Goal: Information Seeking & Learning: Learn about a topic

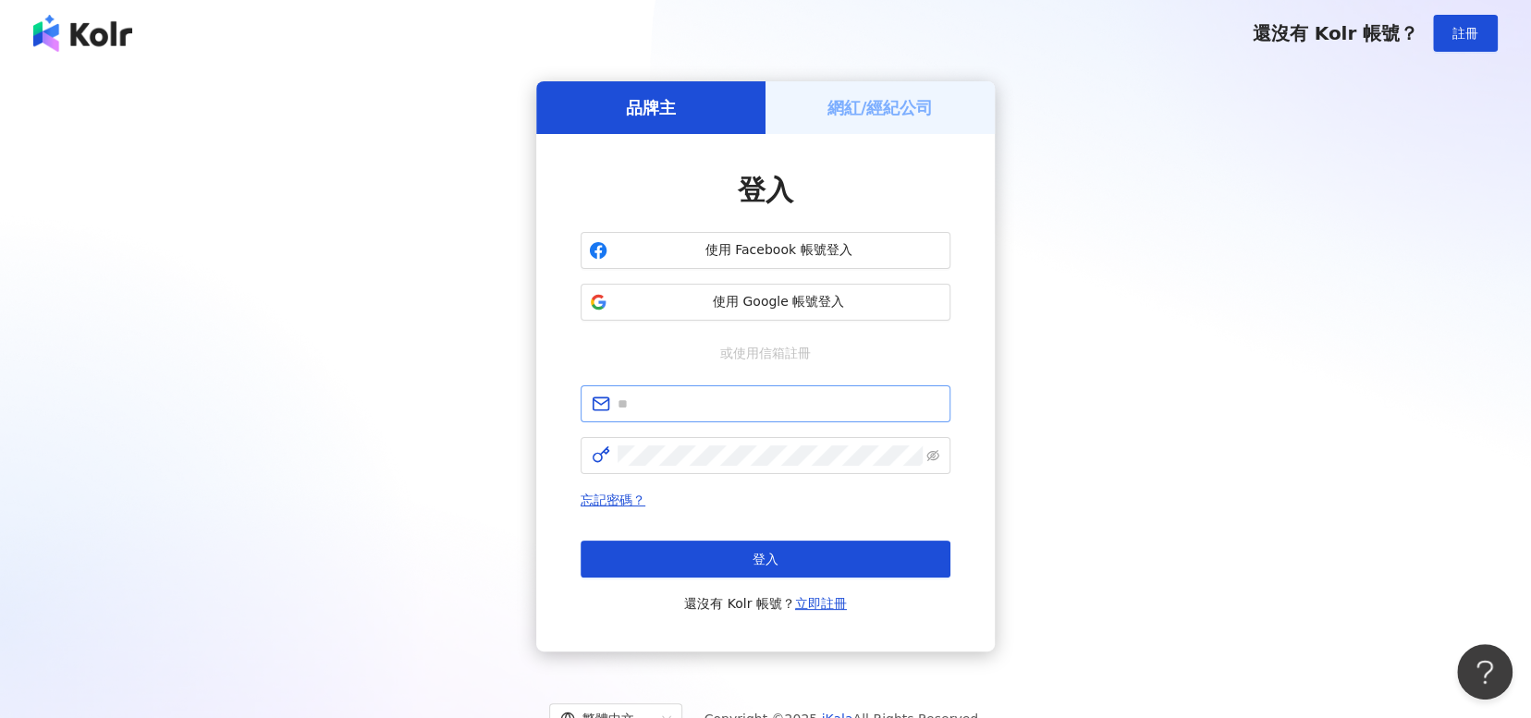
click at [766, 418] on span at bounding box center [766, 404] width 370 height 37
click at [767, 417] on span at bounding box center [766, 404] width 370 height 37
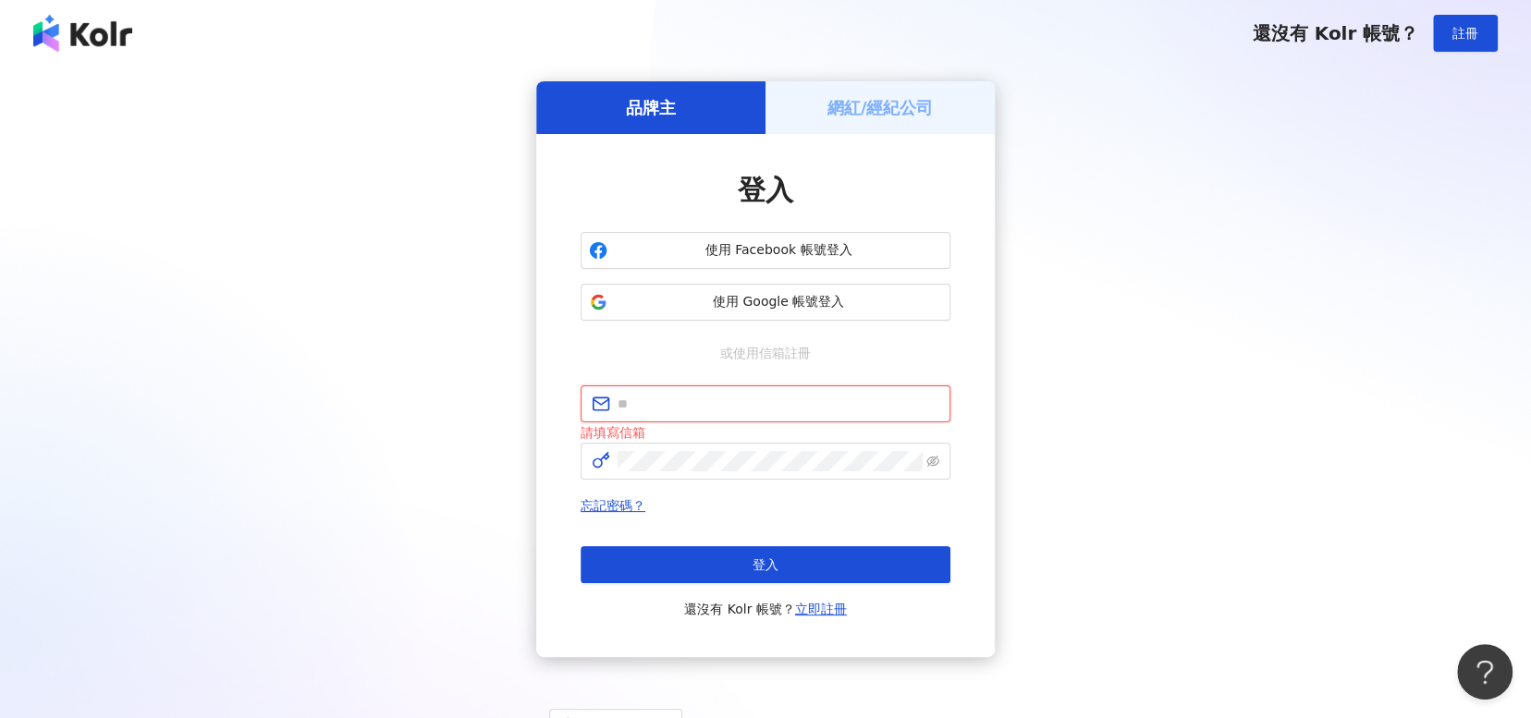
click at [770, 410] on input "text" at bounding box center [779, 404] width 322 height 20
type input "**********"
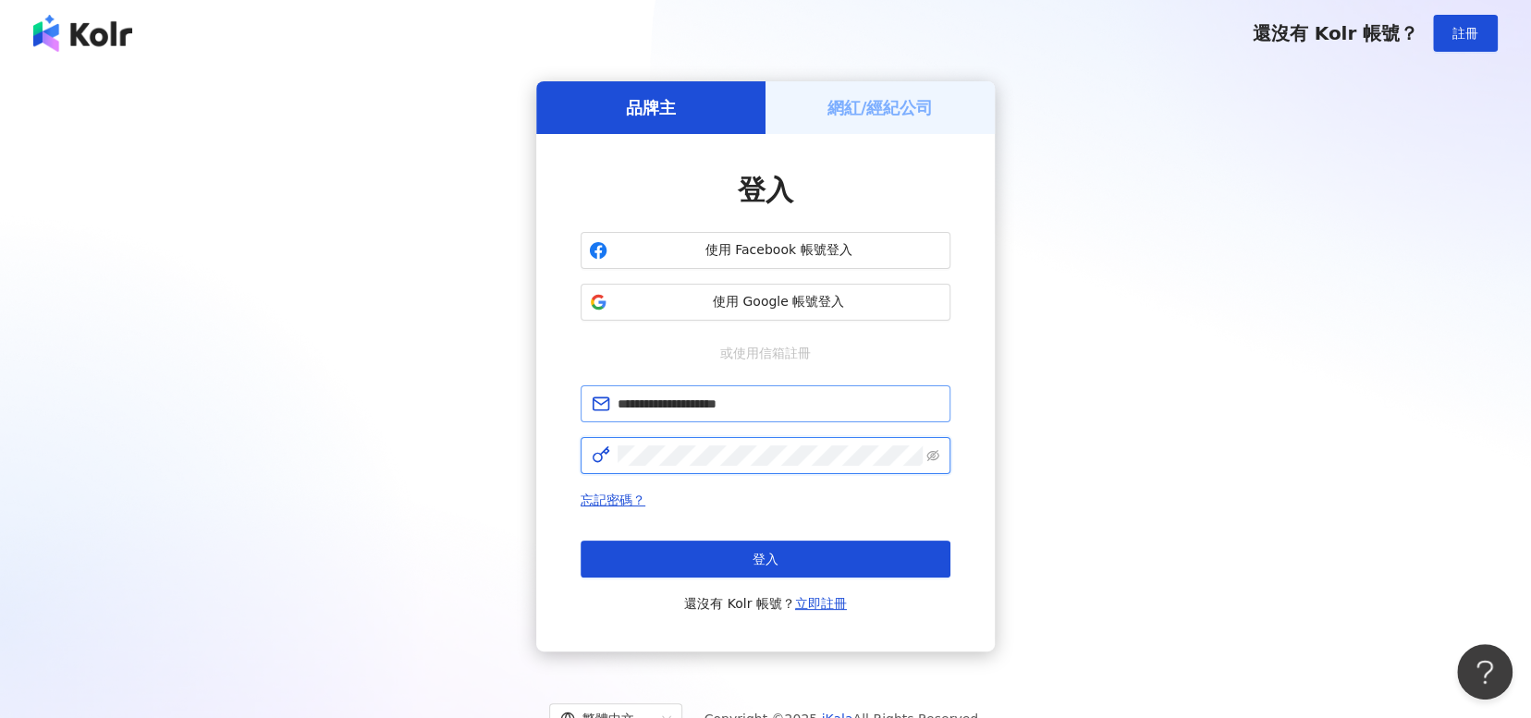
click button "登入" at bounding box center [766, 559] width 370 height 37
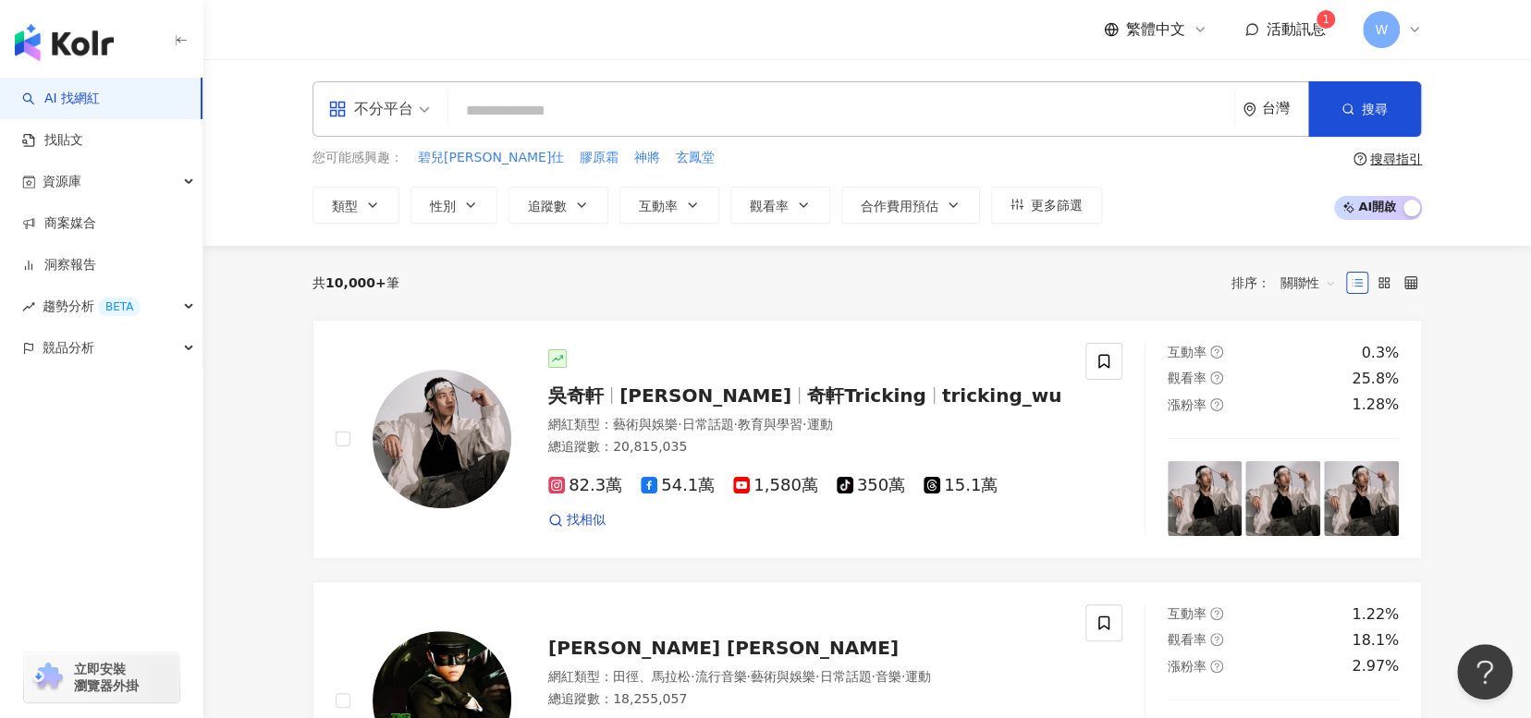
click at [1317, 22] on sup "1" at bounding box center [1326, 19] width 18 height 18
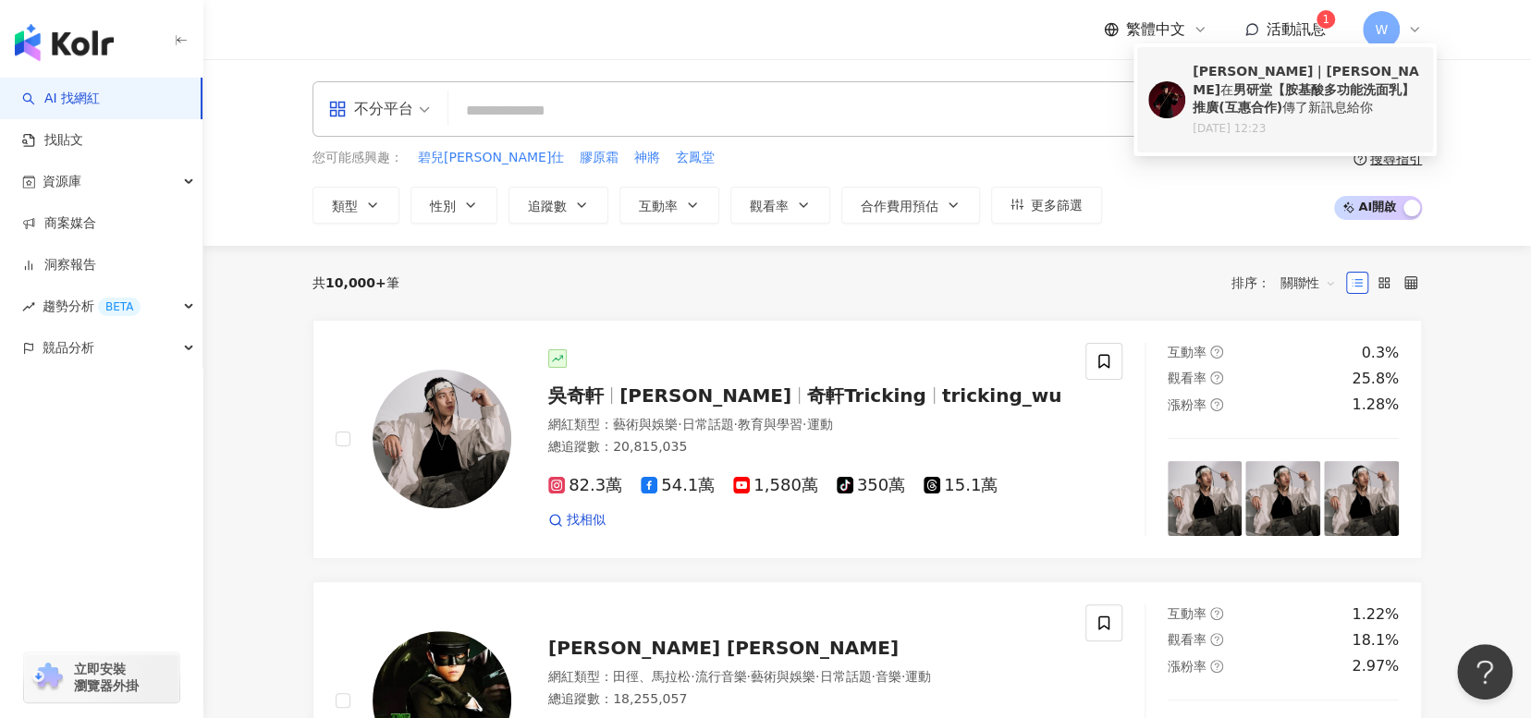
click at [1286, 92] on b "男研堂【胺基酸多功能洗面乳】推廣(互惠合作)" at bounding box center [1304, 98] width 222 height 33
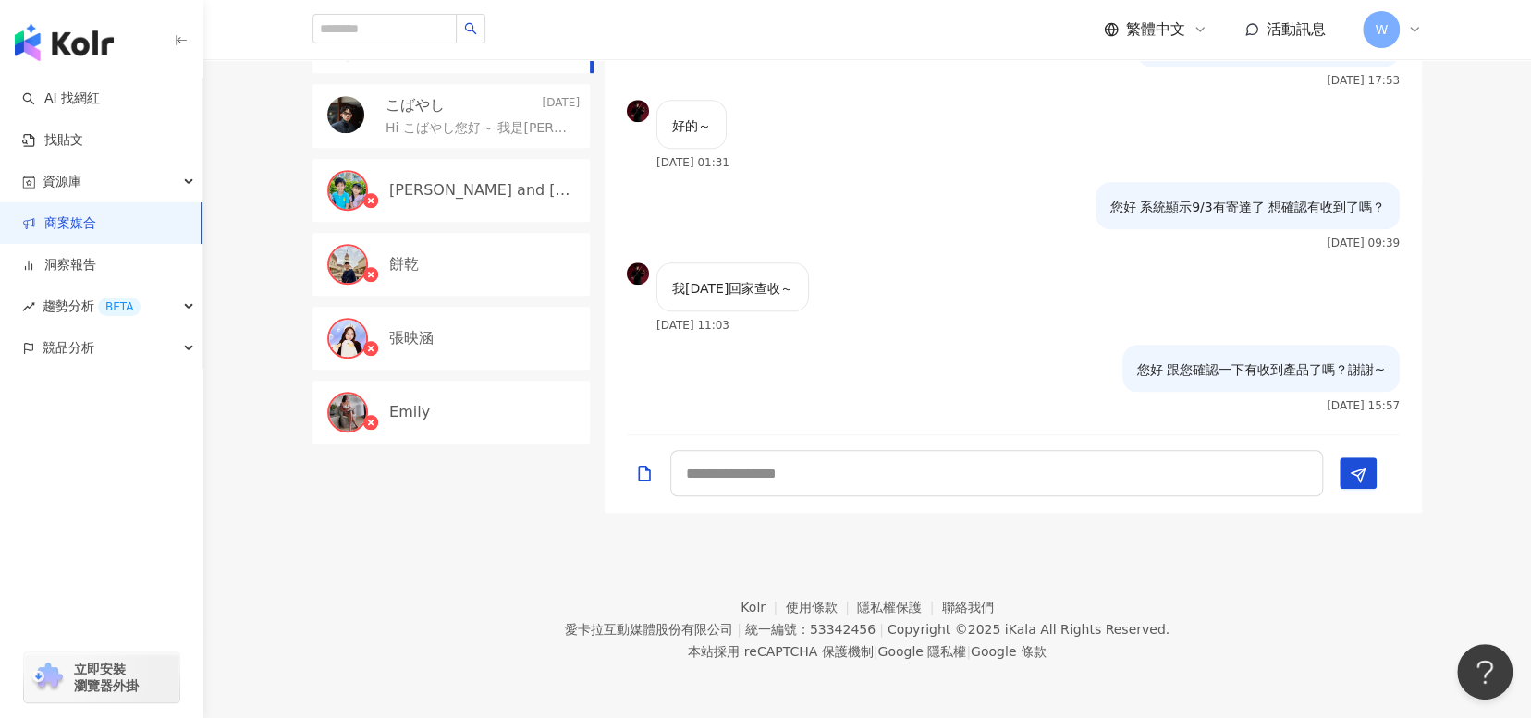
scroll to position [962, 0]
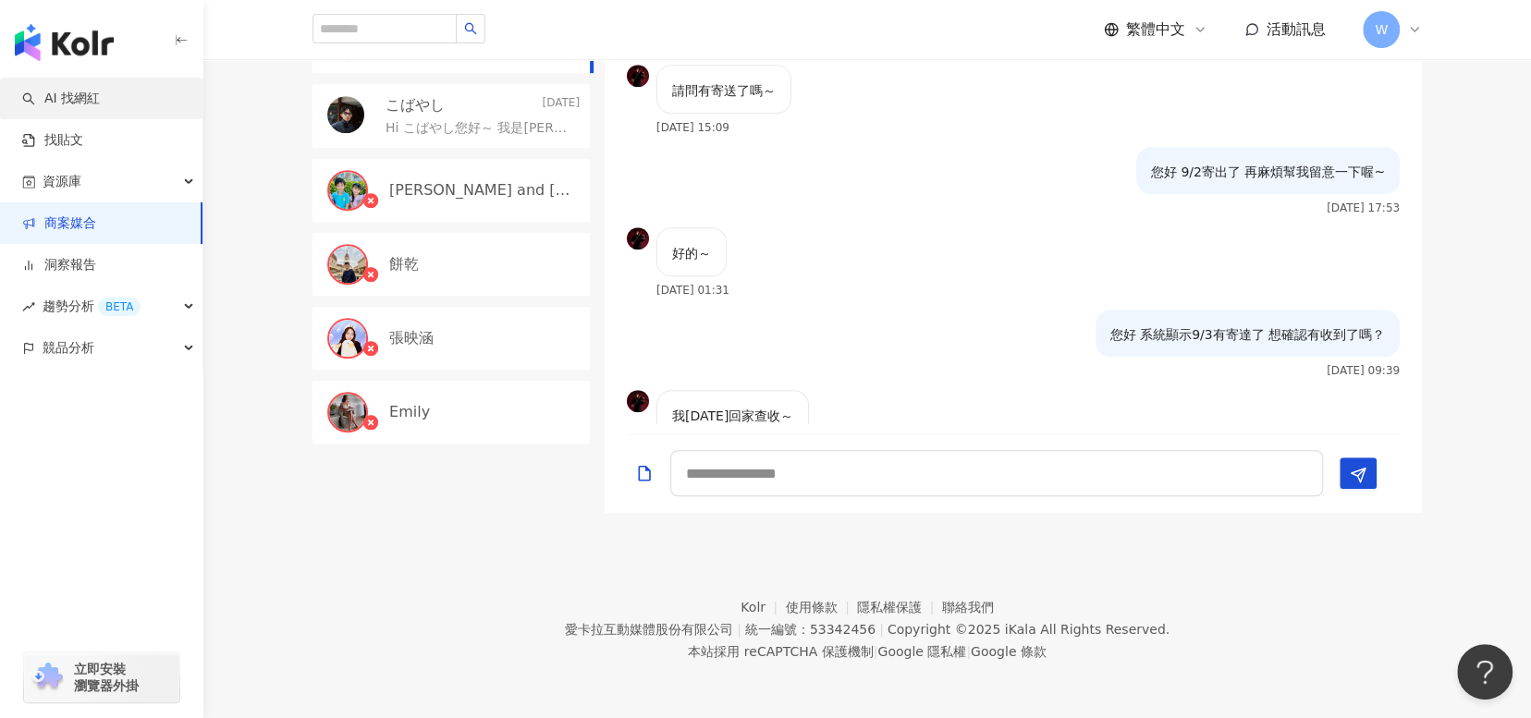
click at [100, 108] on link "AI 找網紅" at bounding box center [61, 99] width 78 height 18
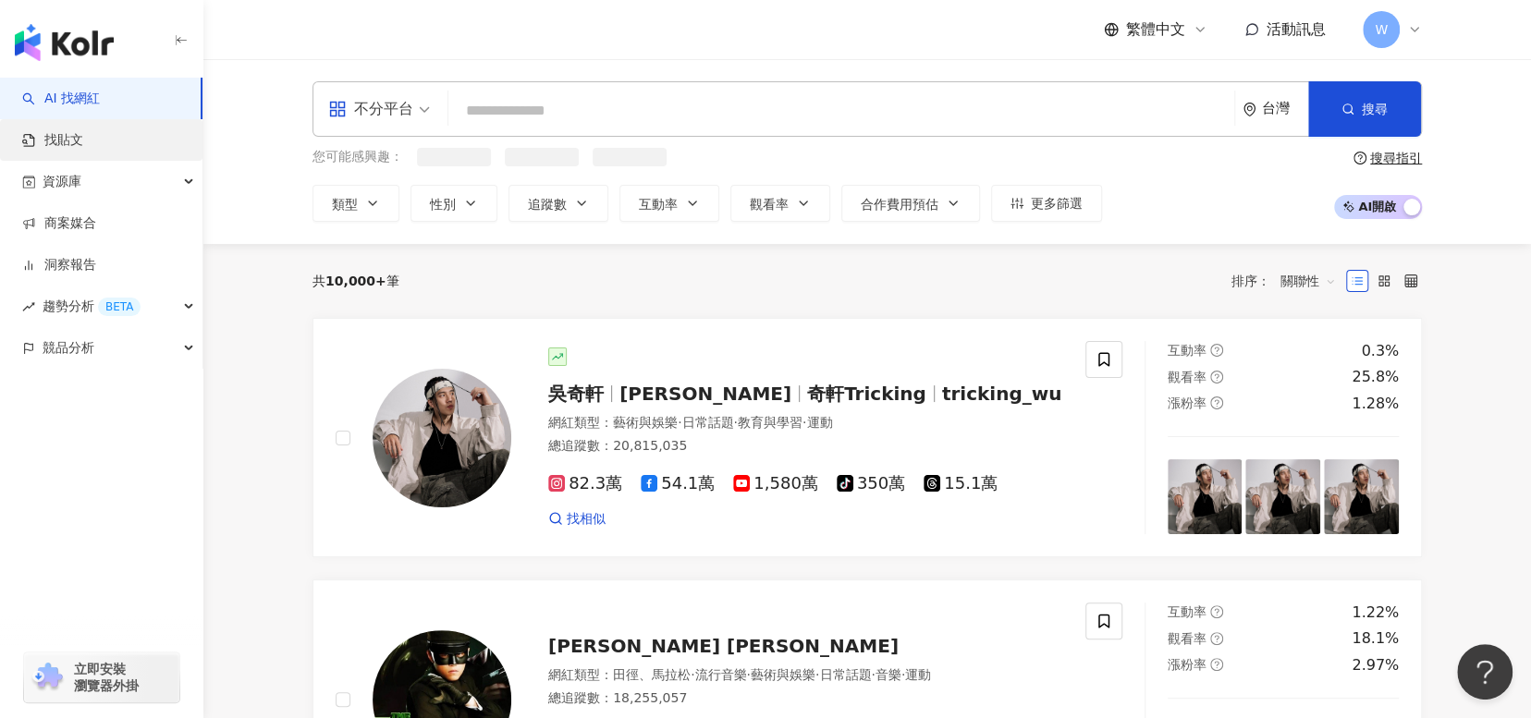
click at [83, 147] on link "找貼文" at bounding box center [52, 140] width 61 height 18
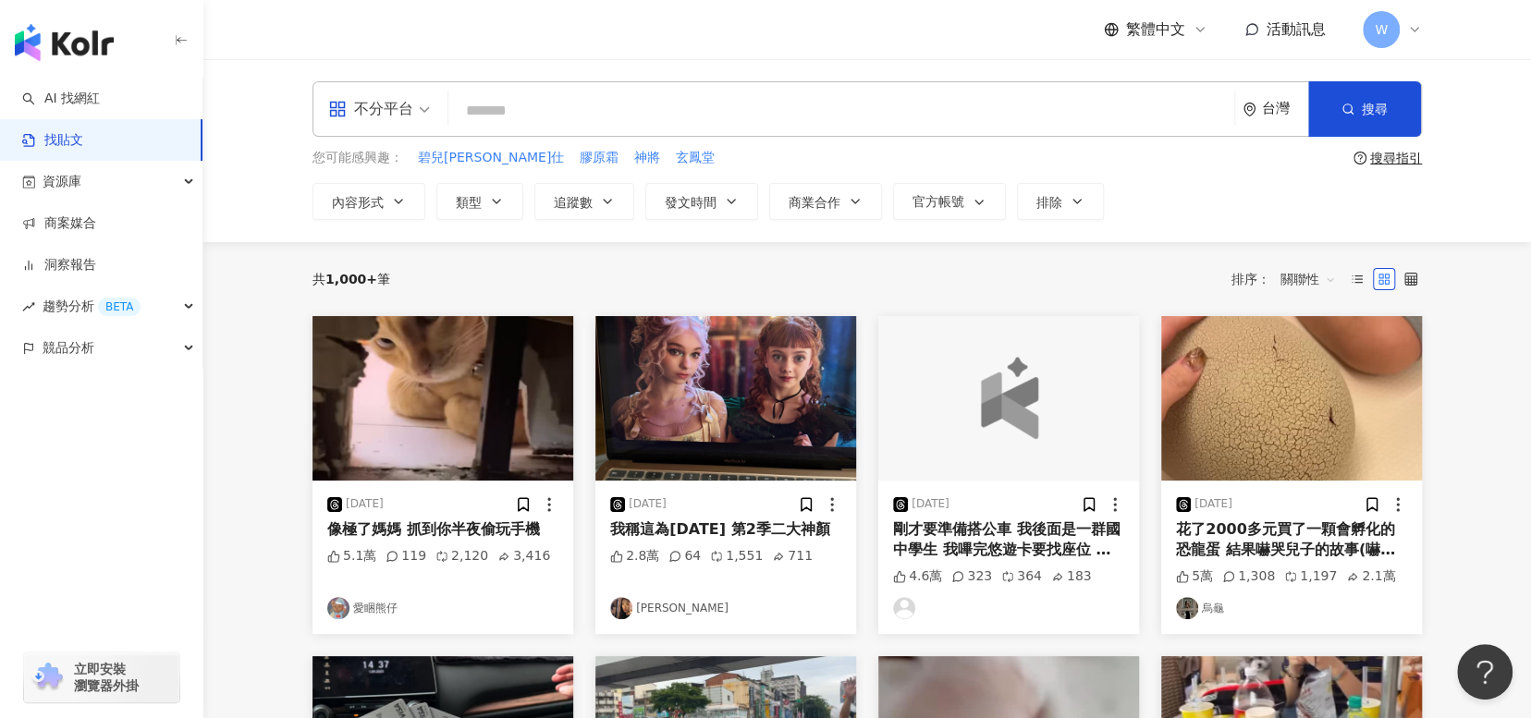
click at [809, 540] on div "我稱這為[DATE] 第2季二大神顏" at bounding box center [725, 530] width 231 height 20
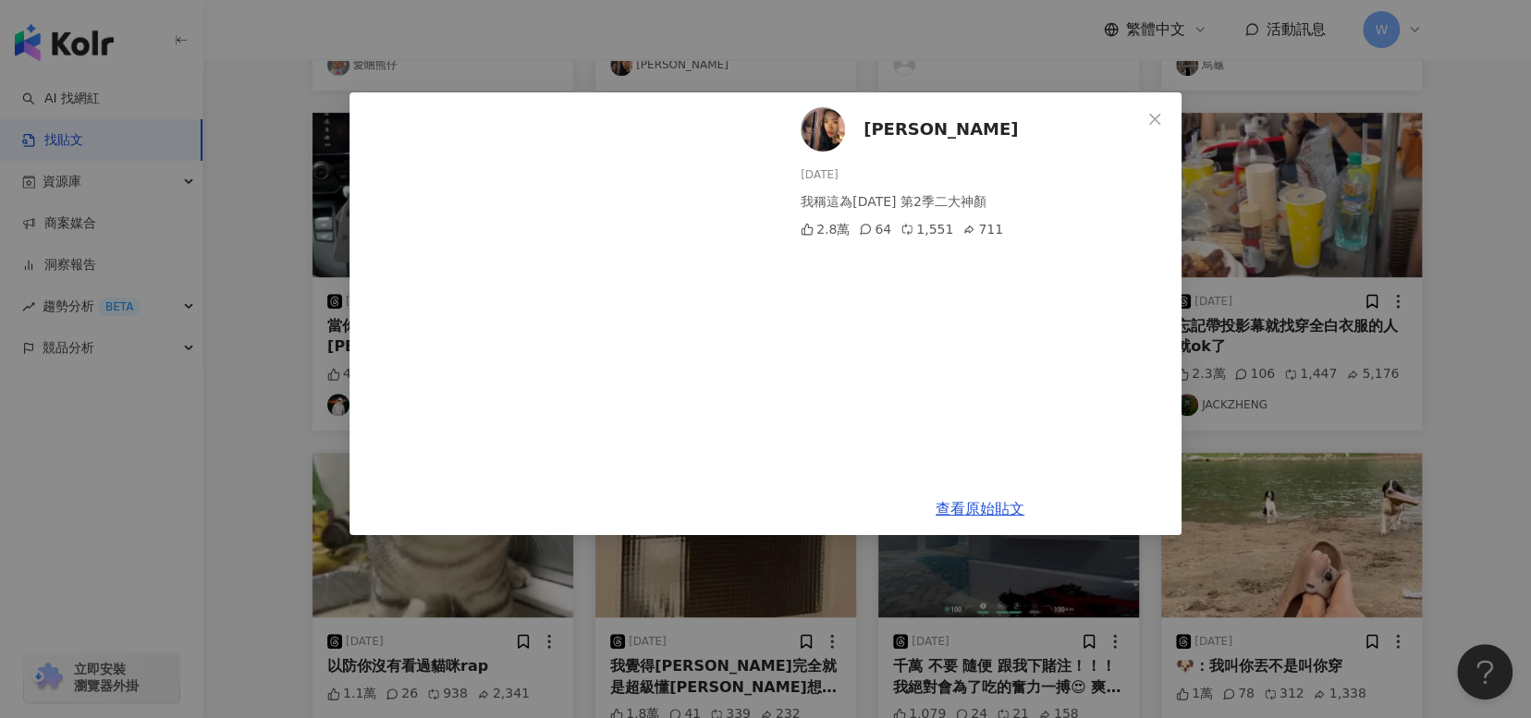
scroll to position [740, 0]
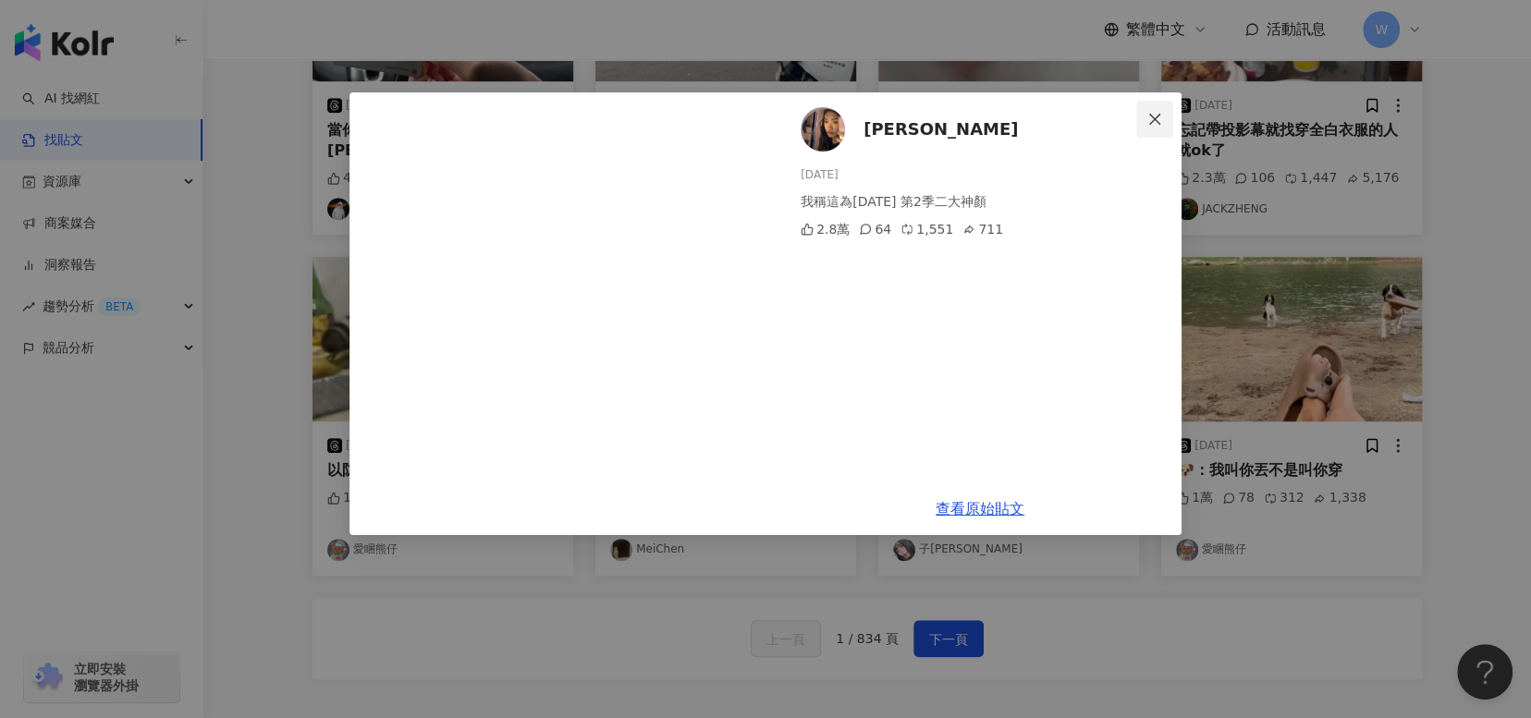
click at [1158, 112] on icon "close" at bounding box center [1154, 119] width 15 height 15
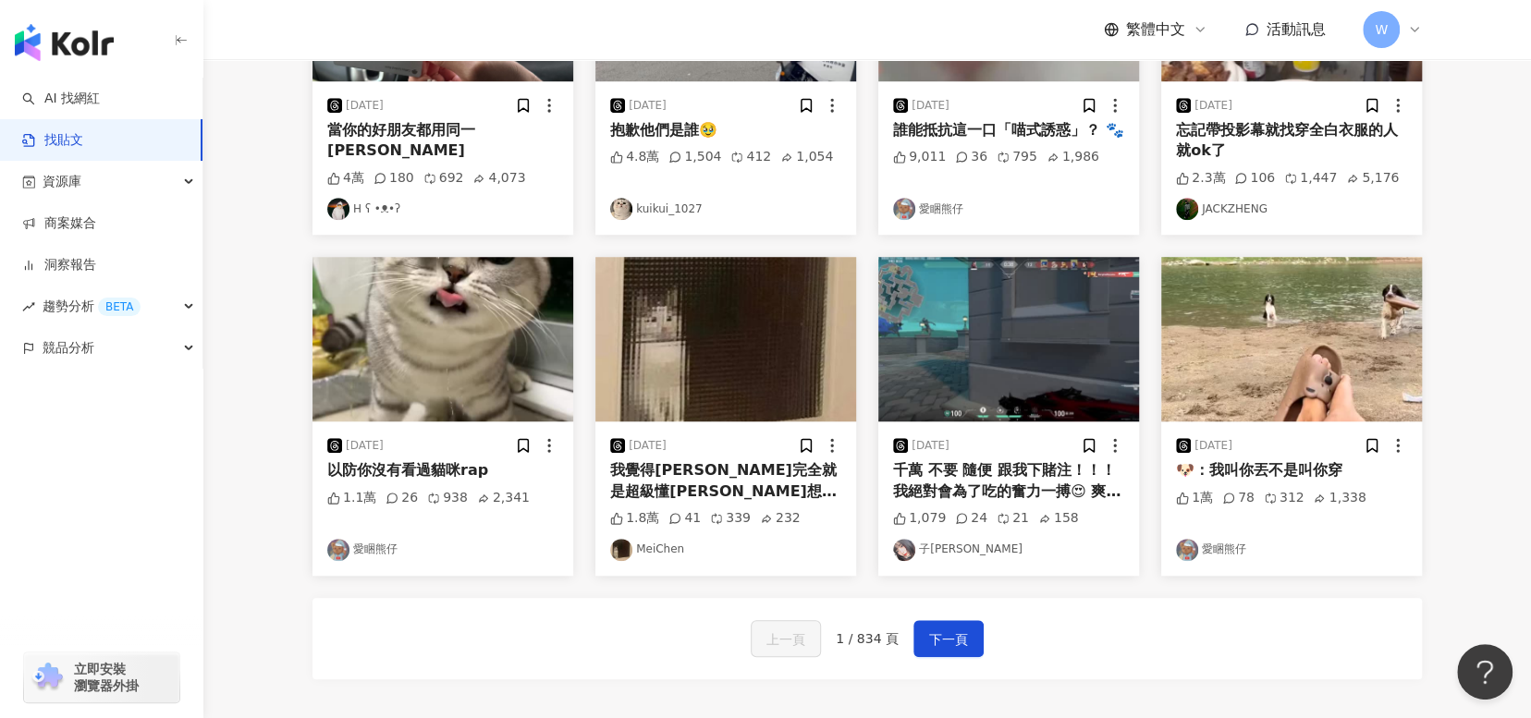
click at [729, 475] on div "我覺得[PERSON_NAME]完全就是超級懂[PERSON_NAME]想要什麼 用她的角度去理解她 哪個男生會用串友情手鍊這麼可愛的方法去認識[PERSON…" at bounding box center [725, 481] width 231 height 42
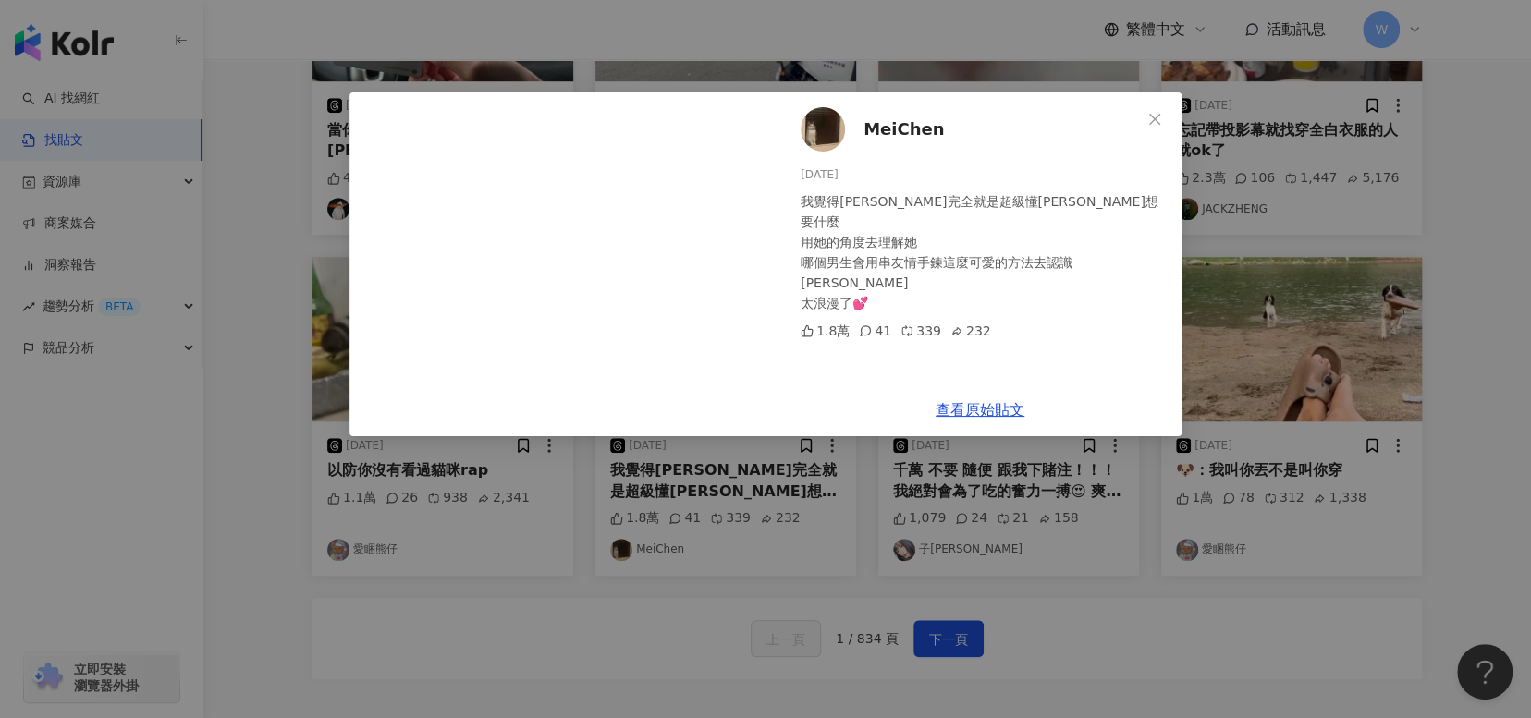
click at [1147, 123] on icon "close" at bounding box center [1154, 119] width 15 height 15
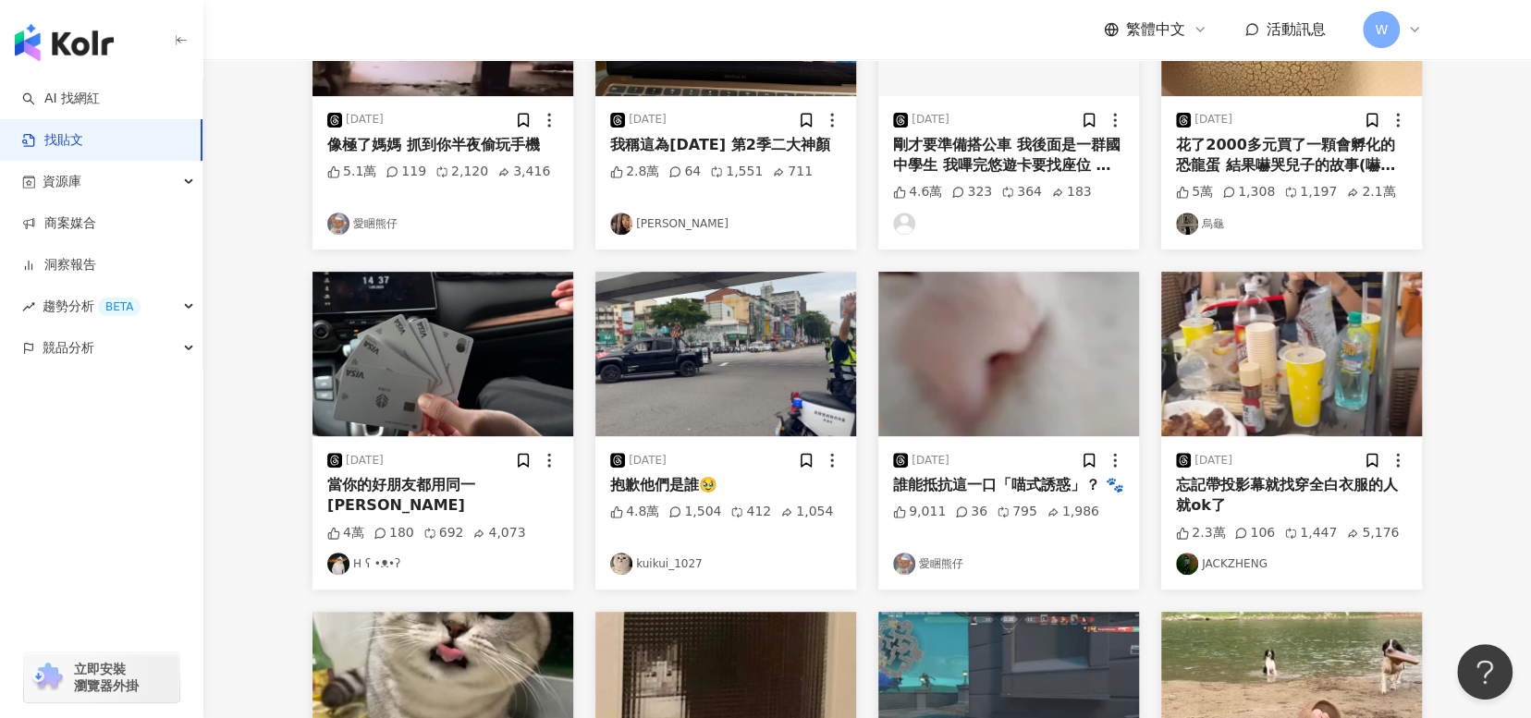
scroll to position [370, 0]
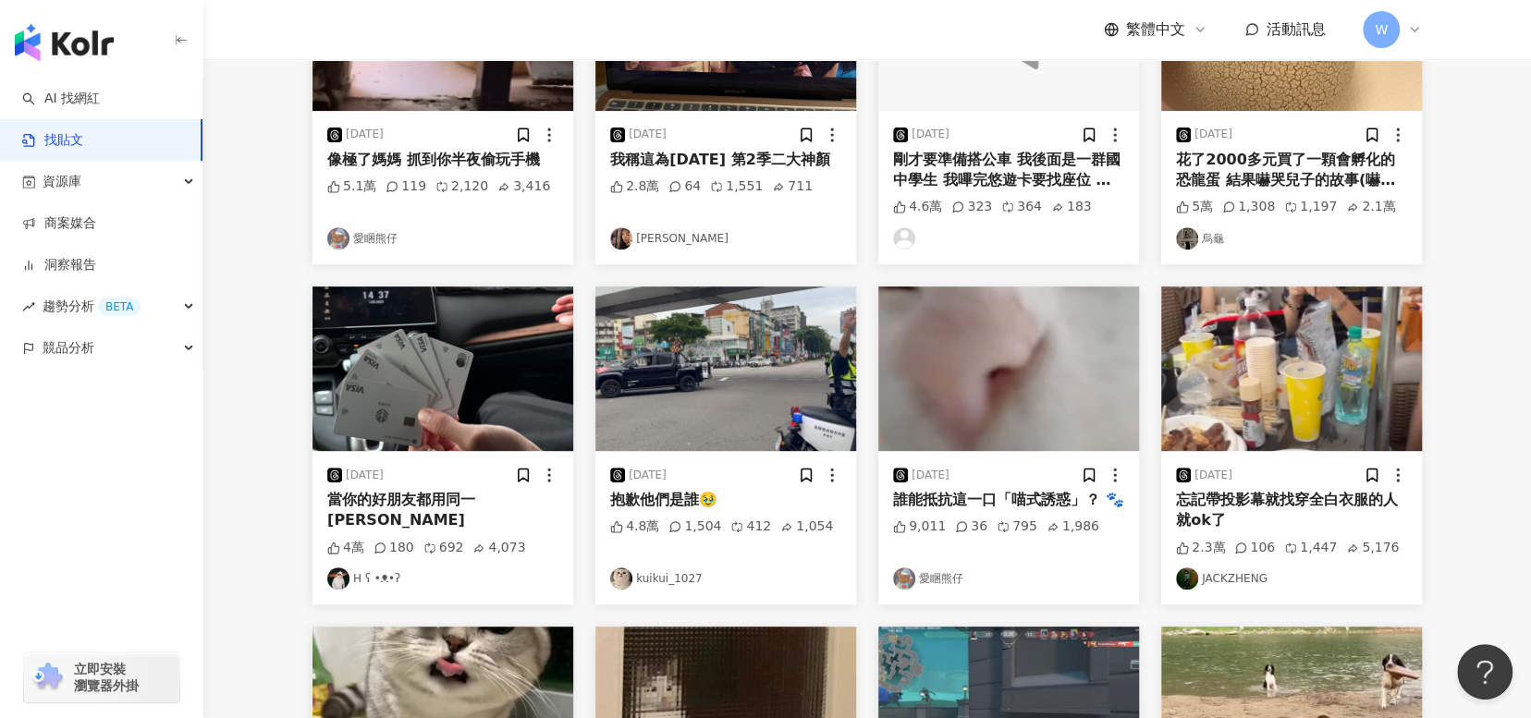
click at [453, 502] on div "當你的好朋友都用同一[PERSON_NAME]" at bounding box center [442, 511] width 231 height 42
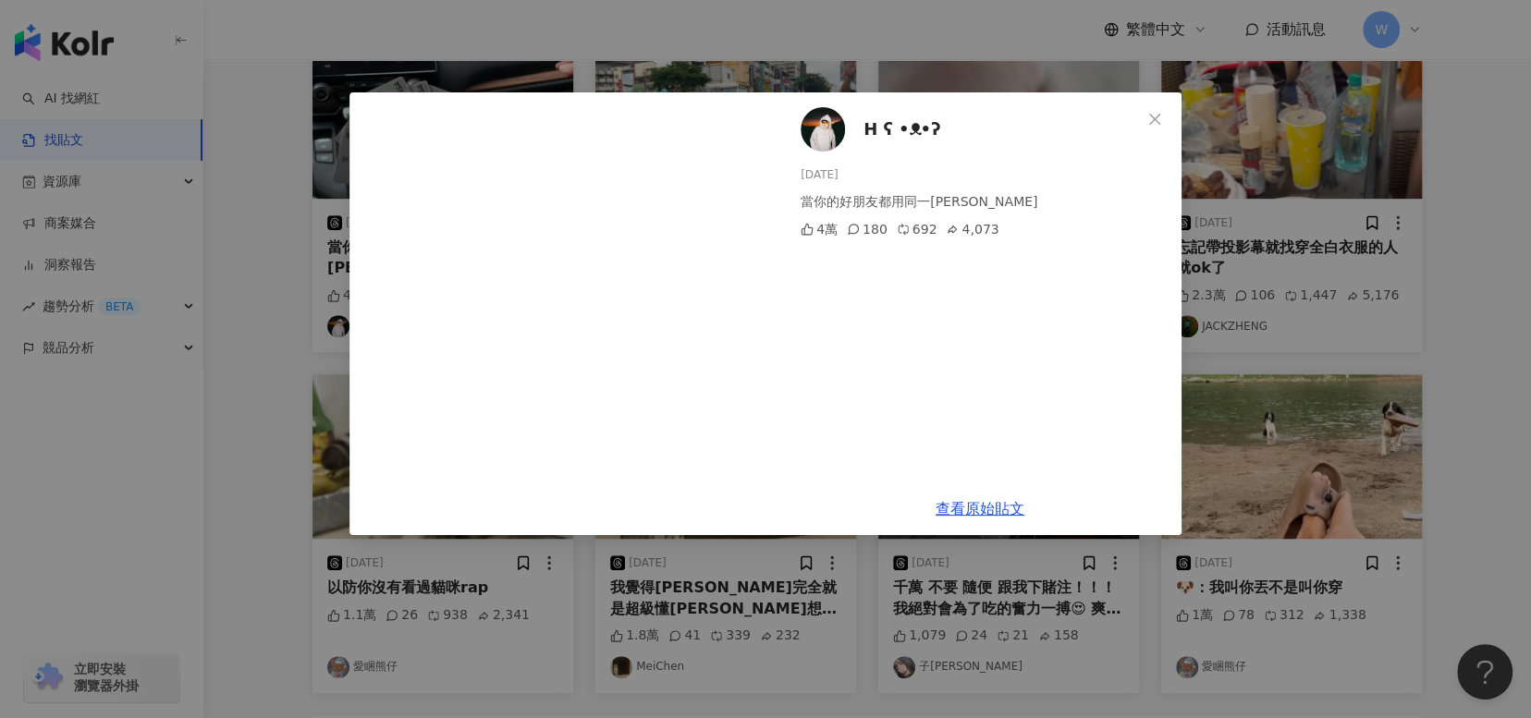
scroll to position [925, 0]
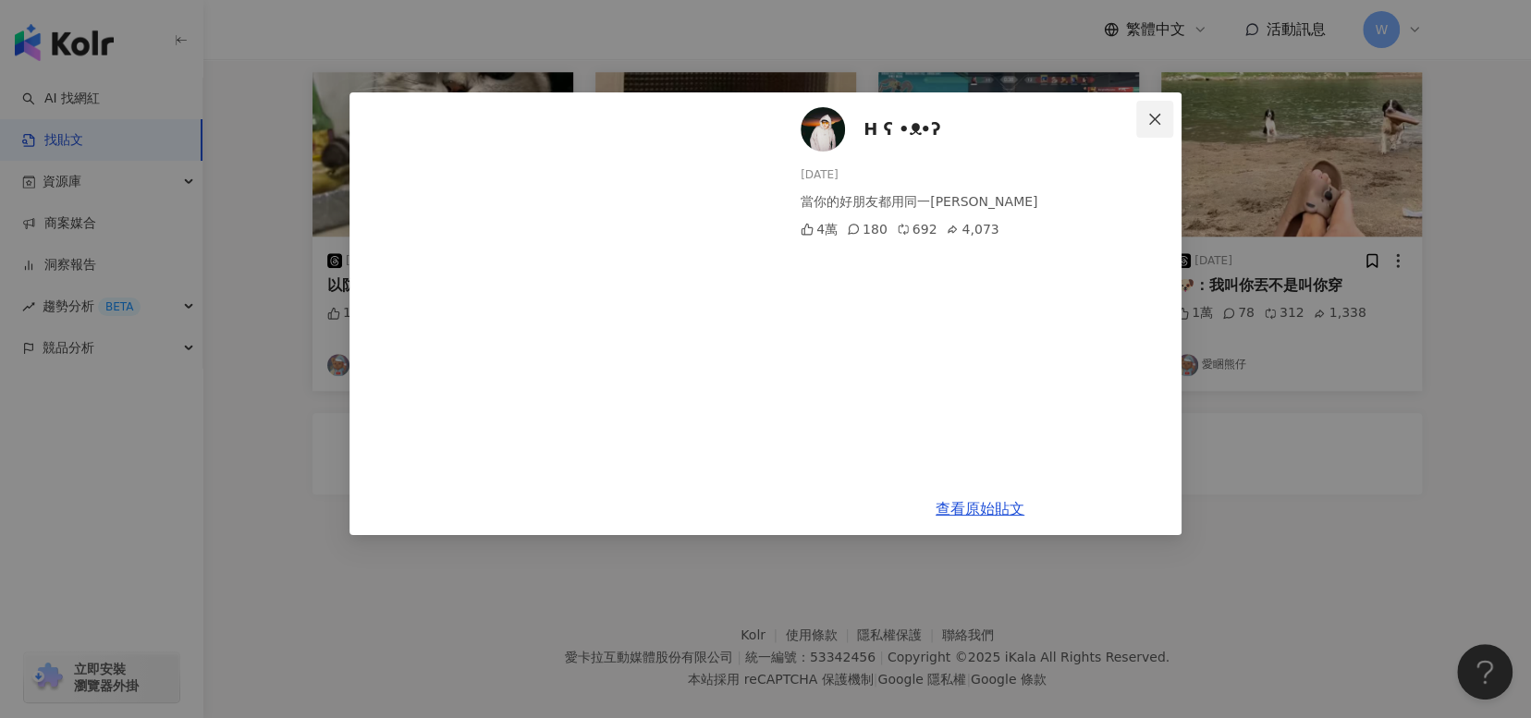
click at [1152, 117] on icon "close" at bounding box center [1154, 119] width 15 height 15
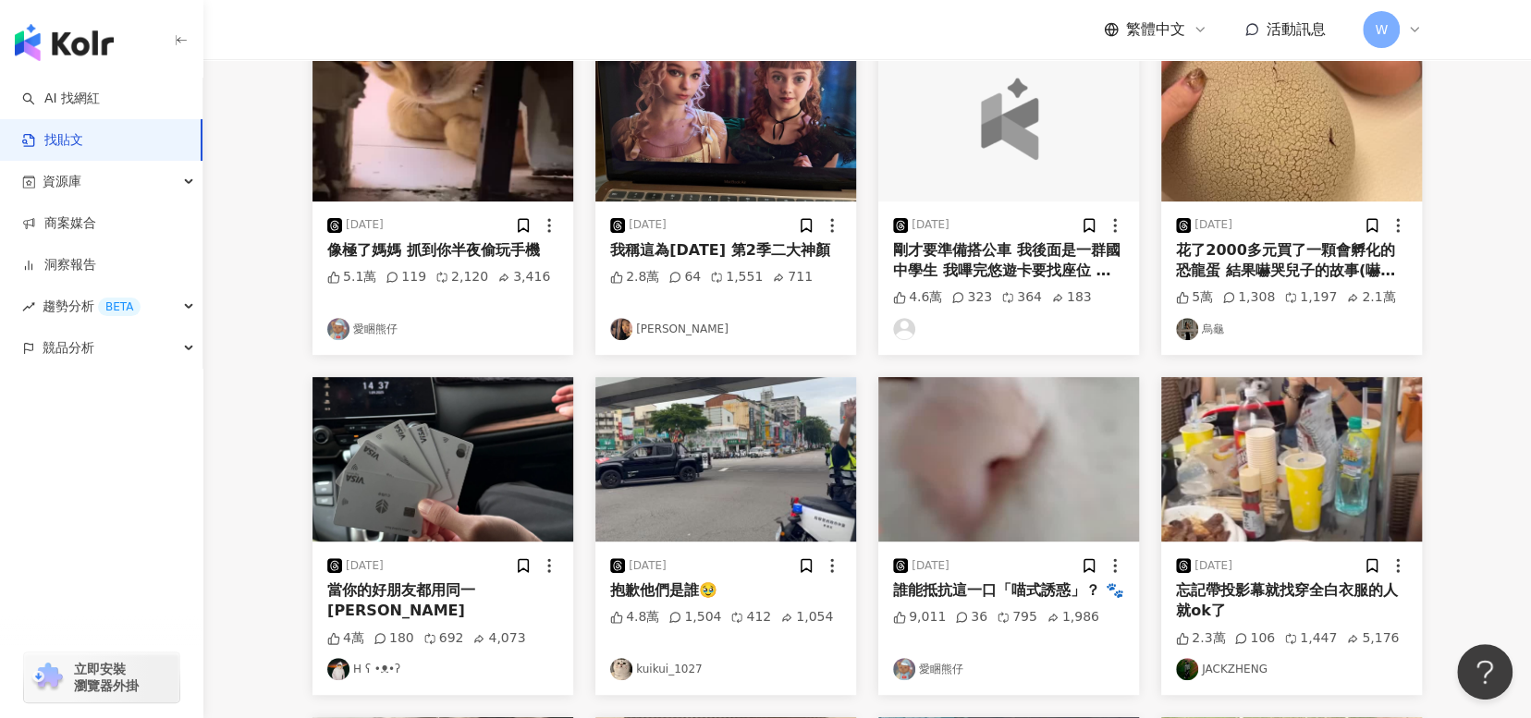
scroll to position [0, 0]
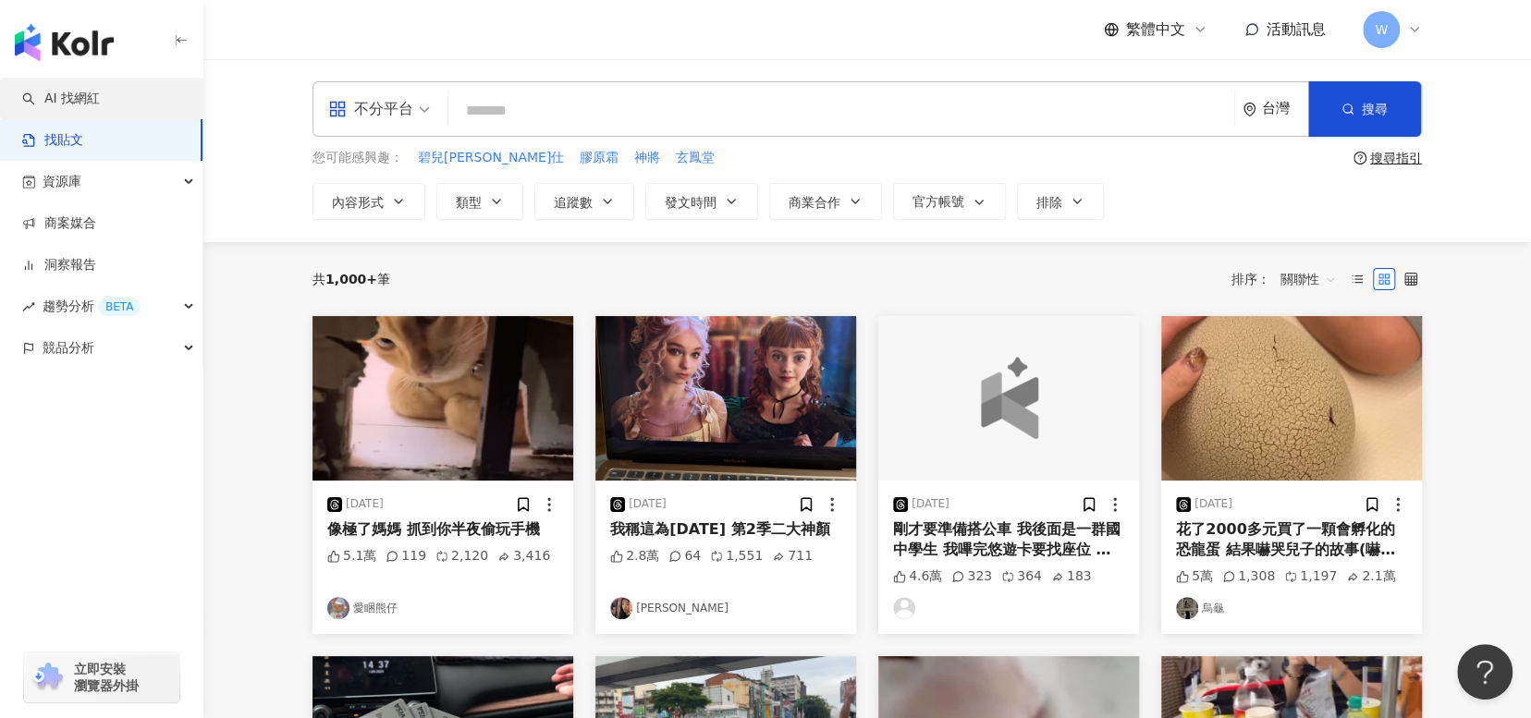
click at [100, 108] on link "AI 找網紅" at bounding box center [61, 99] width 78 height 18
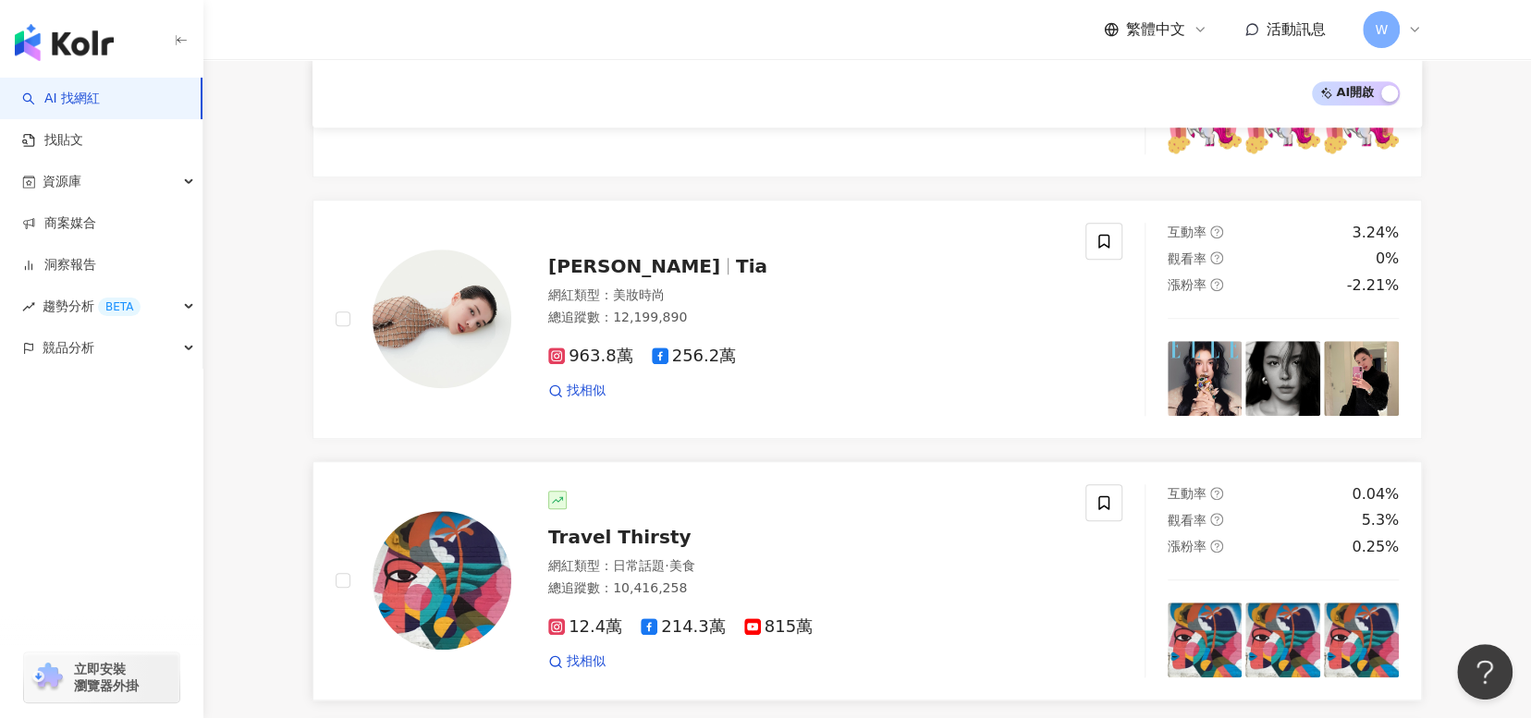
scroll to position [1109, 0]
